Goal: Ask a question

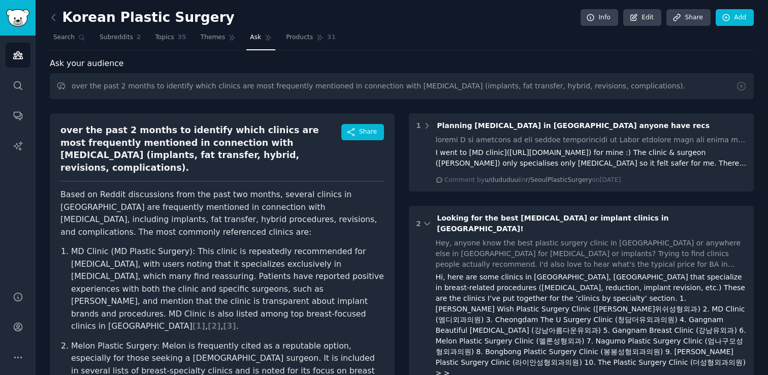
click at [256, 40] on span "Ask" at bounding box center [255, 37] width 11 height 9
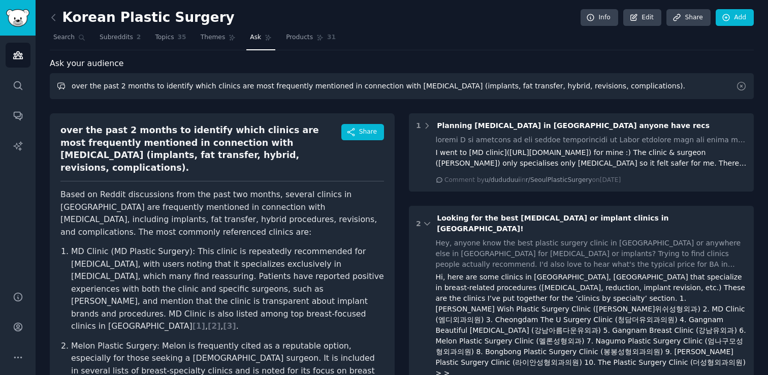
click at [247, 86] on input "over the past 2 months to identify which clinics are most frequently mentioned …" at bounding box center [402, 86] width 704 height 26
paste input "facial contouring (V-line, jaw shave/reduction, zygoma/cheekbone reduction, chi…"
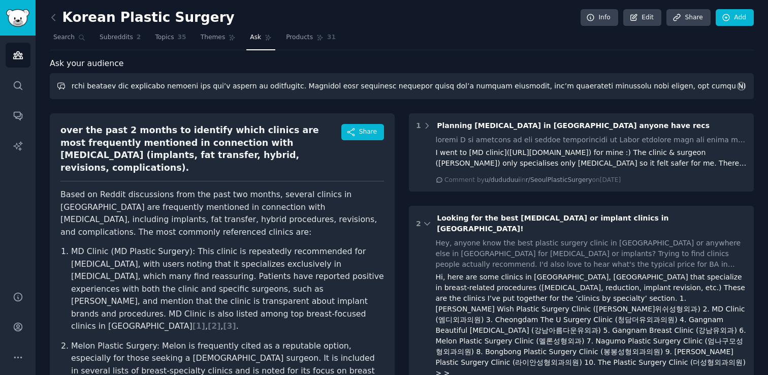
type input "over the past 2 months to identify which clinics are most frequently mentioned …"
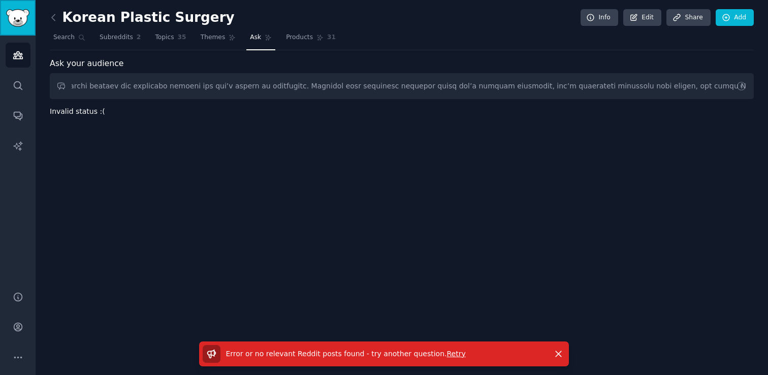
scroll to position [0, 0]
click at [15, 11] on img "Sidebar" at bounding box center [17, 18] width 23 height 18
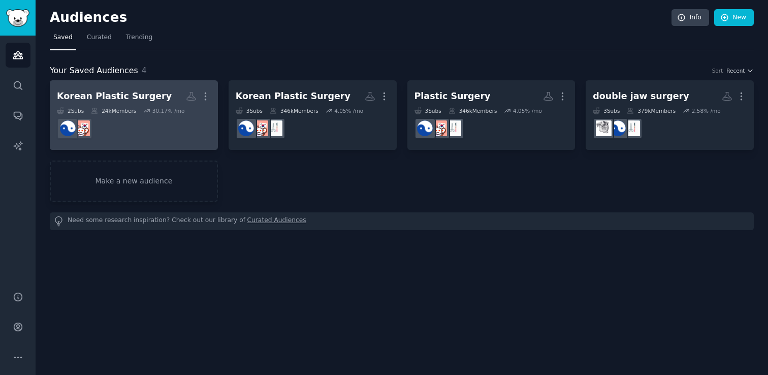
click at [143, 96] on div "Korean Plastic Surgery" at bounding box center [114, 96] width 115 height 13
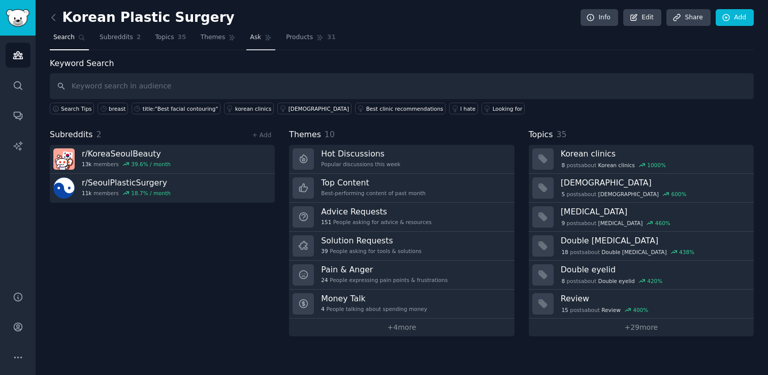
click at [251, 39] on span "Ask" at bounding box center [255, 37] width 11 height 9
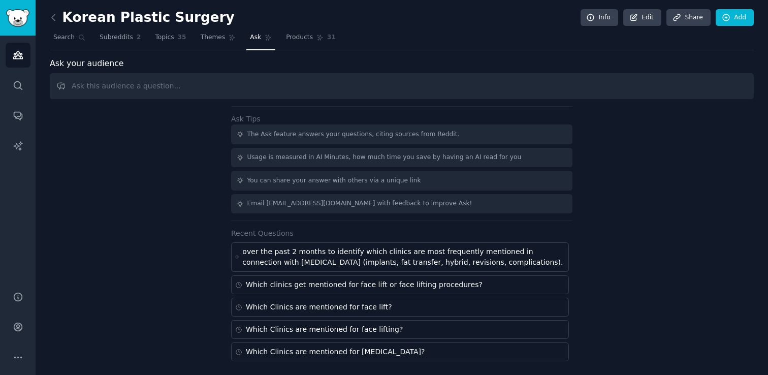
click at [213, 85] on input "text" at bounding box center [402, 86] width 704 height 26
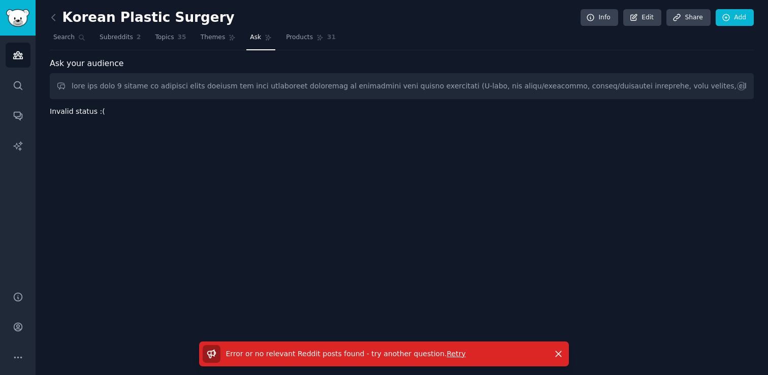
click at [446, 354] on span "Retry" at bounding box center [455, 353] width 19 height 8
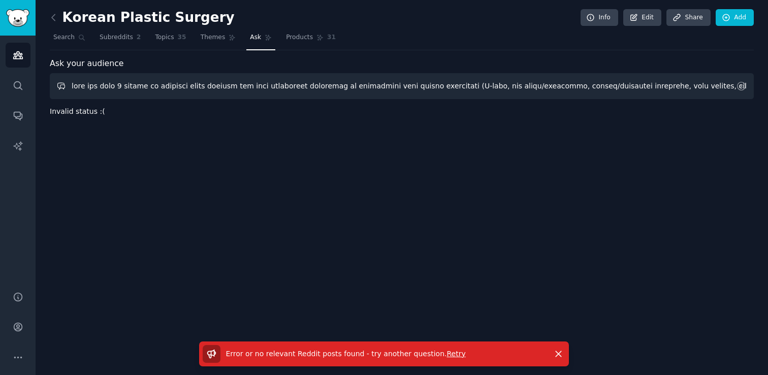
click at [255, 95] on input "text" at bounding box center [402, 86] width 704 height 26
drag, startPoint x: 678, startPoint y: 89, endPoint x: 672, endPoint y: 110, distance: 22.3
click at [672, 110] on div "Ask your audience Invalid status :( Error or no relevant Reddit posts found - t…" at bounding box center [402, 87] width 704 height 60
click at [516, 87] on input "text" at bounding box center [402, 86] width 704 height 26
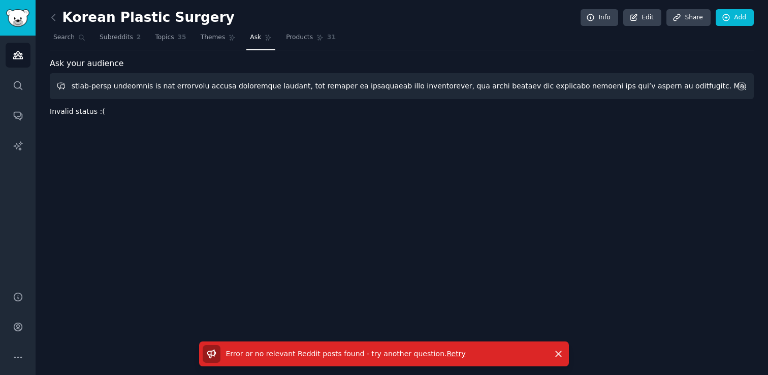
scroll to position [0, 4801]
drag, startPoint x: 516, startPoint y: 83, endPoint x: 767, endPoint y: 149, distance: 259.7
click at [767, 149] on div "Korean Plastic Surgery Info Edit Share Add Search Subreddits 2 Topics 35 Themes…" at bounding box center [402, 187] width 732 height 375
type input "over the past 2 months to identify which clinics are most frequently mentioned …"
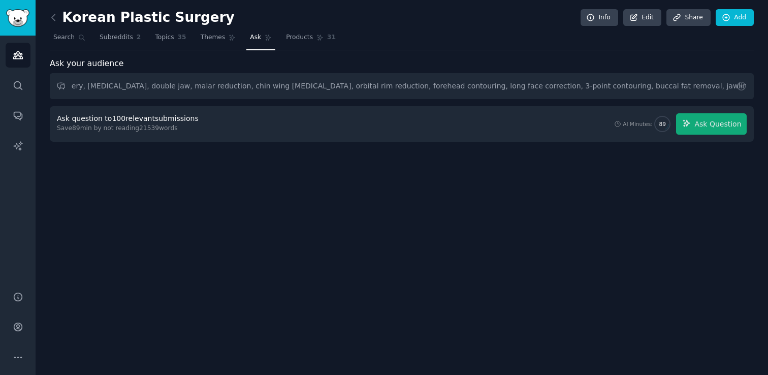
scroll to position [0, 0]
click at [534, 122] on div "Ask question to 100 relevant submissions Save 89 min by not reading 21539 words…" at bounding box center [401, 123] width 689 height 21
click at [715, 129] on button "Ask Question" at bounding box center [711, 123] width 71 height 21
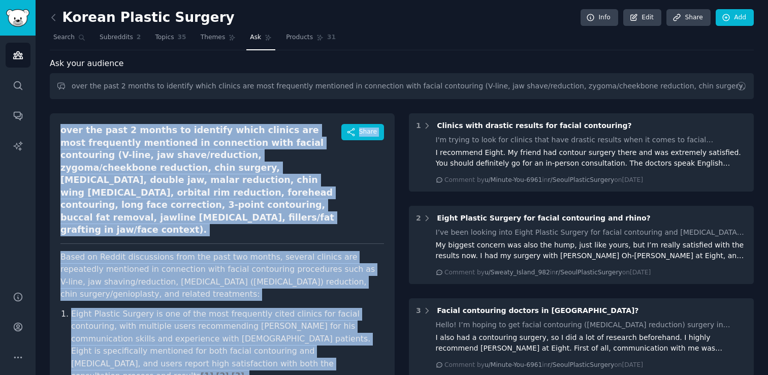
drag, startPoint x: 122, startPoint y: 369, endPoint x: 57, endPoint y: 132, distance: 245.9
copy div "over the past 2 months to identify which clinics are most frequently mentioned …"
